Goal: Information Seeking & Learning: Learn about a topic

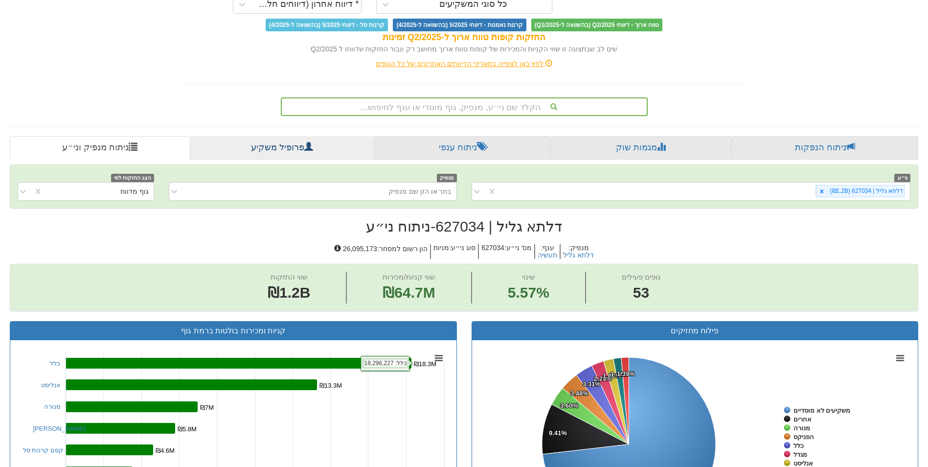
scroll to position [40, 0]
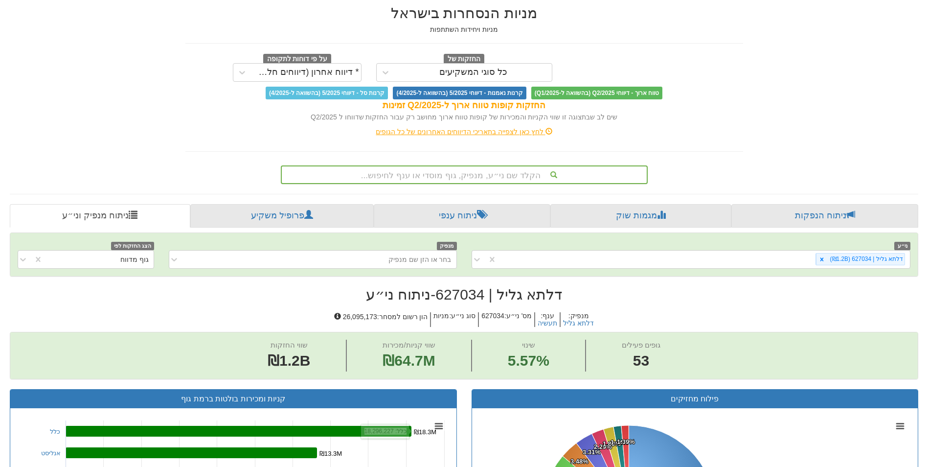
click at [405, 173] on div "הקלד שם ני״ע, מנפיק, גוף מוסדי או ענף לחיפוש..." at bounding box center [464, 174] width 365 height 17
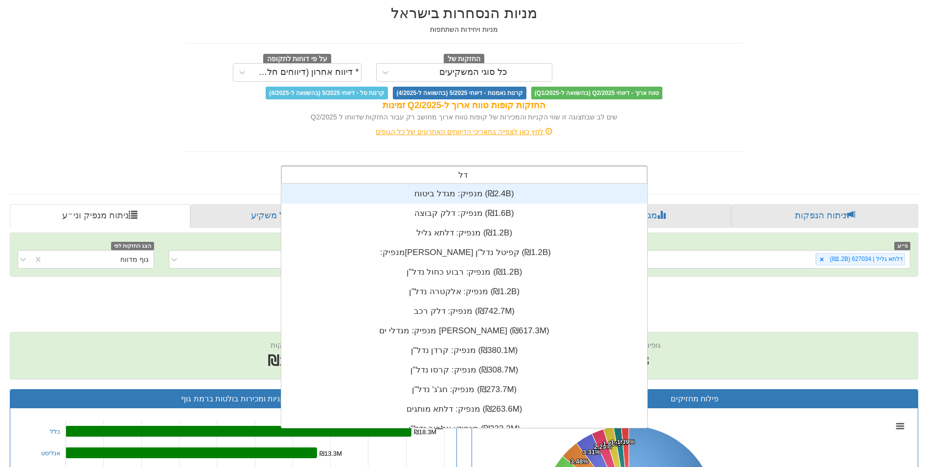
scroll to position [78, 0]
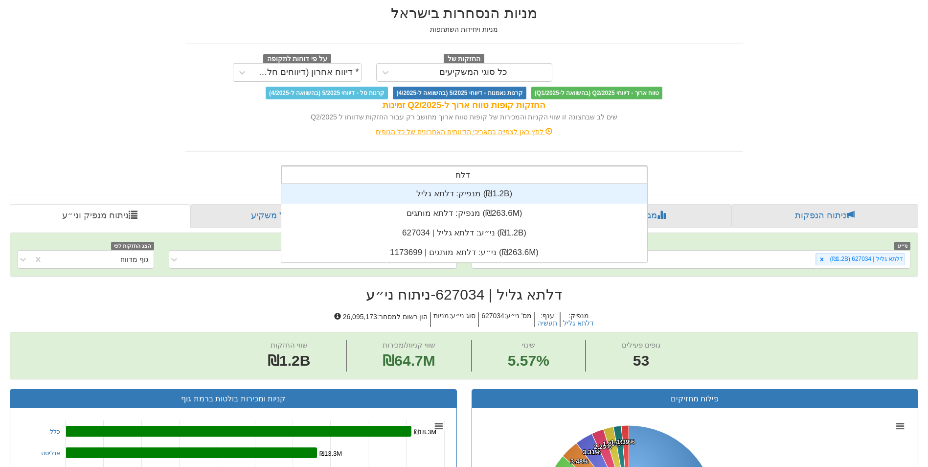
type input "דלתא"
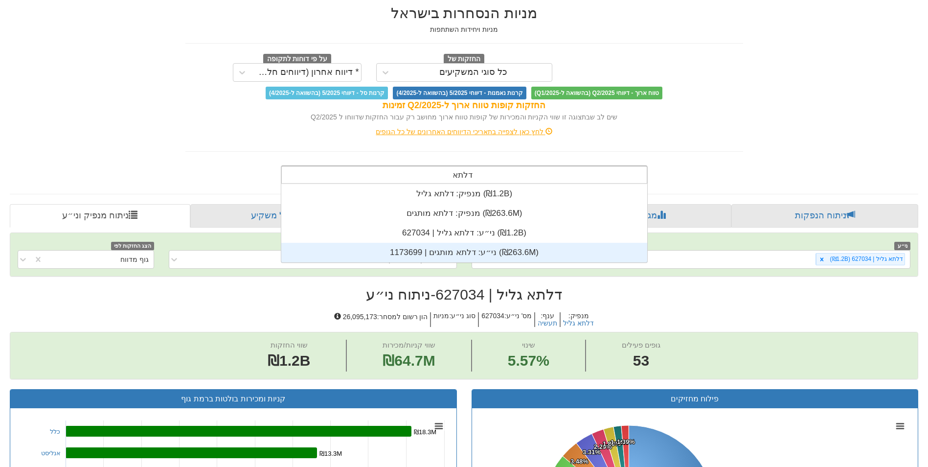
click at [471, 252] on div "ני״ע: ‏דלתא מותגים | 1173699 ‎(₪263.6M)‎" at bounding box center [464, 253] width 366 height 20
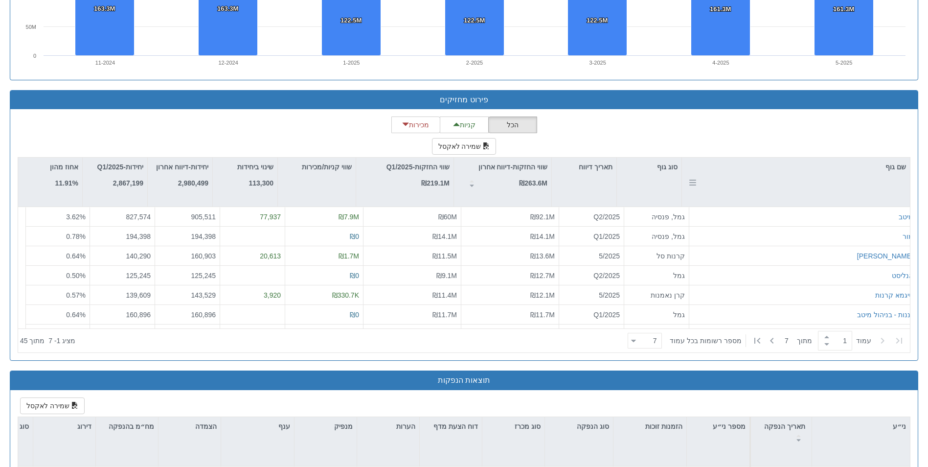
scroll to position [831, 0]
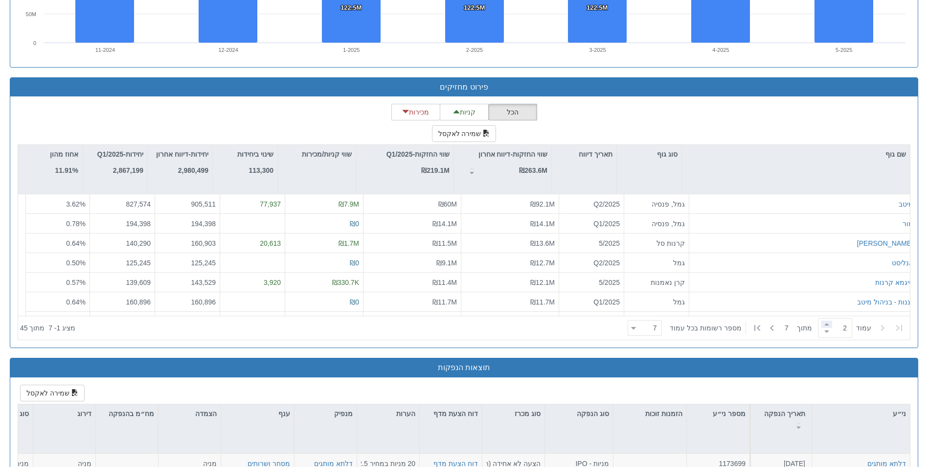
click at [825, 325] on span at bounding box center [826, 323] width 11 height 7
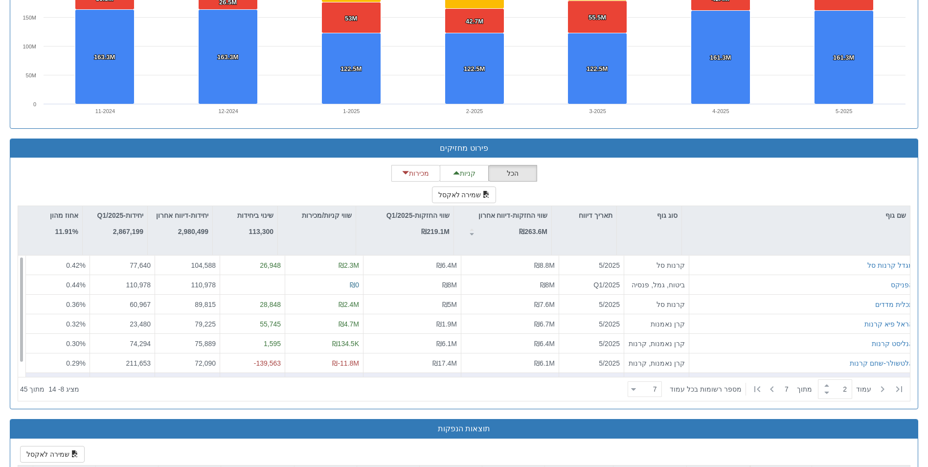
scroll to position [782, 0]
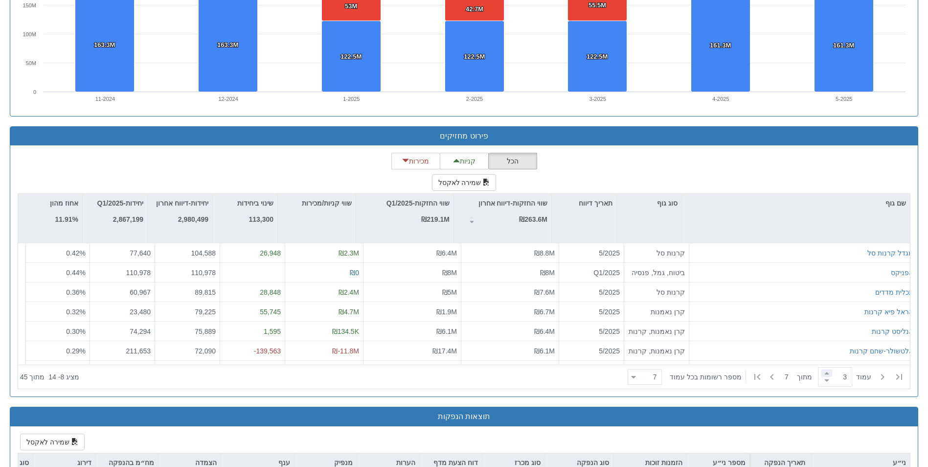
click at [822, 372] on span at bounding box center [826, 372] width 11 height 7
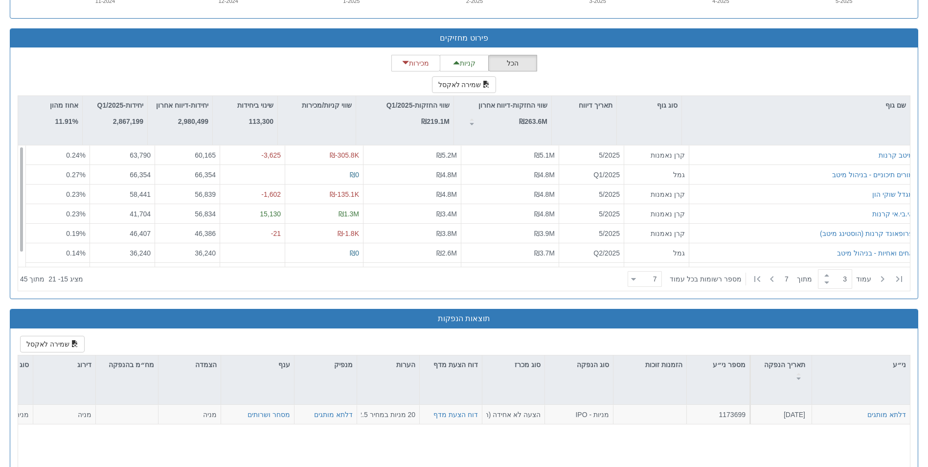
scroll to position [0, 0]
click at [824, 278] on span at bounding box center [826, 274] width 11 height 7
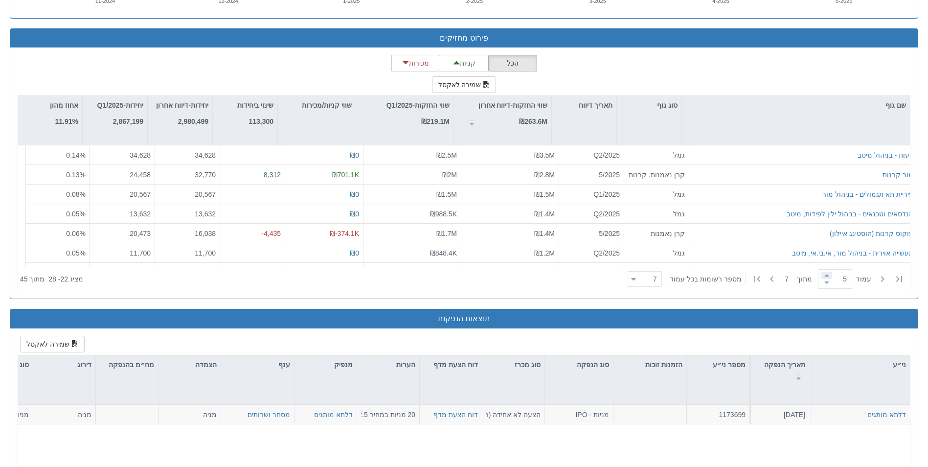
click at [824, 278] on span at bounding box center [826, 274] width 11 height 7
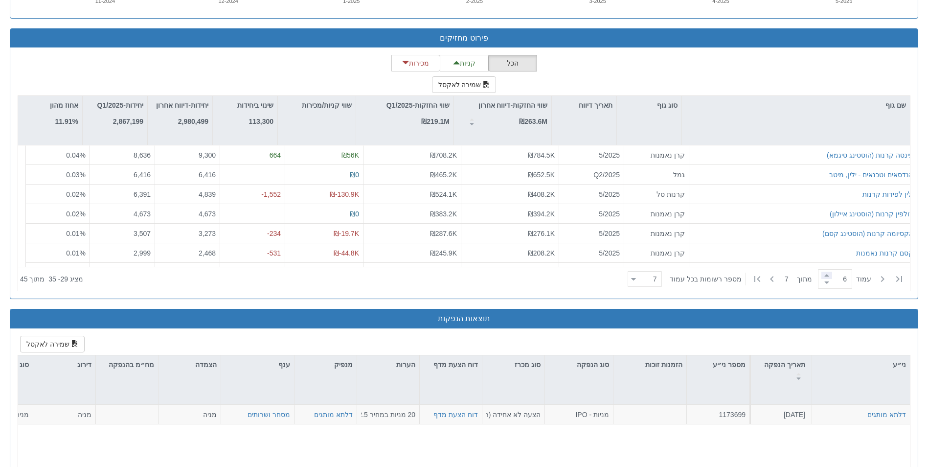
click at [824, 278] on span at bounding box center [826, 274] width 11 height 7
type input "7"
